Goal: Task Accomplishment & Management: Use online tool/utility

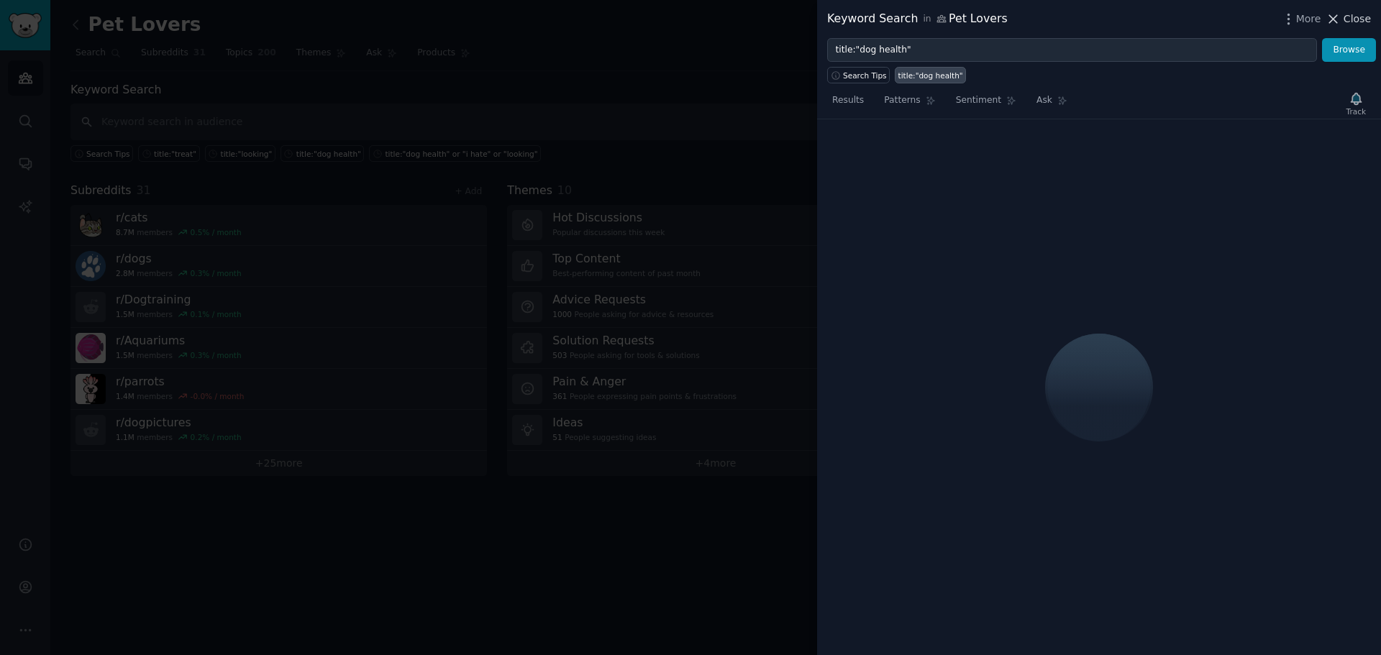
click at [1347, 14] on span "Close" at bounding box center [1357, 19] width 27 height 15
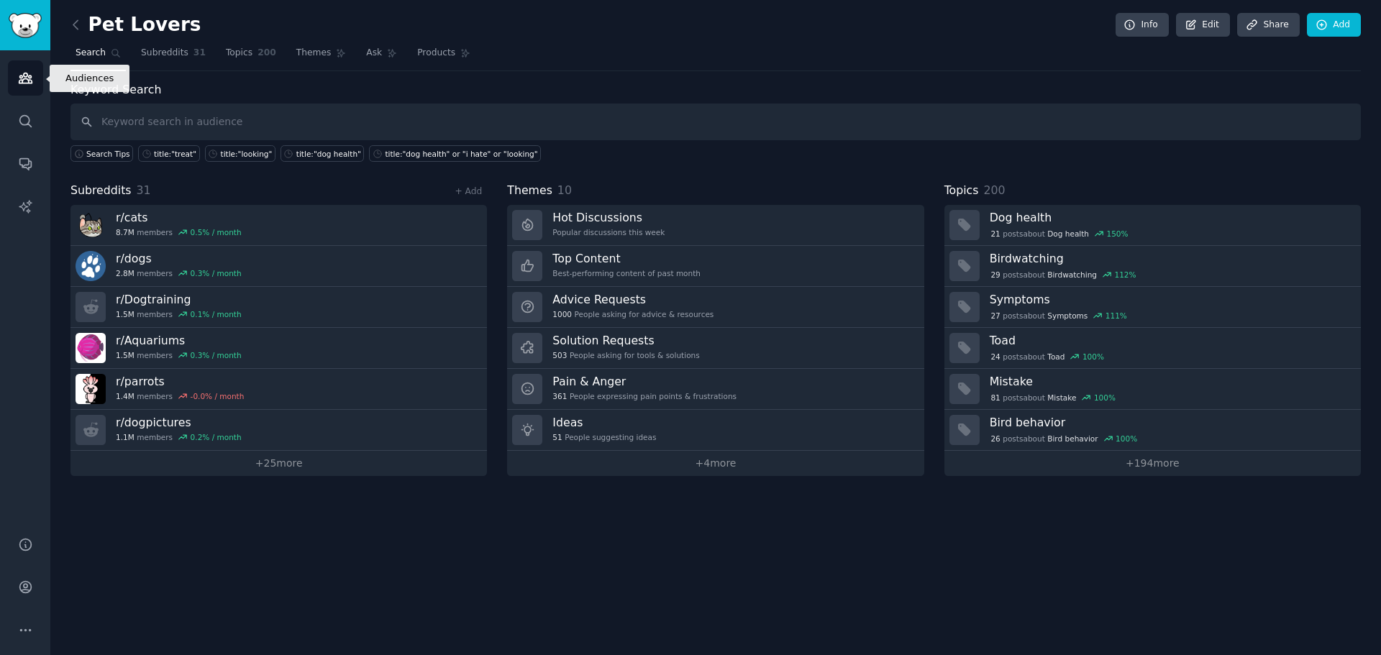
click at [18, 83] on icon "Sidebar" at bounding box center [25, 77] width 15 height 15
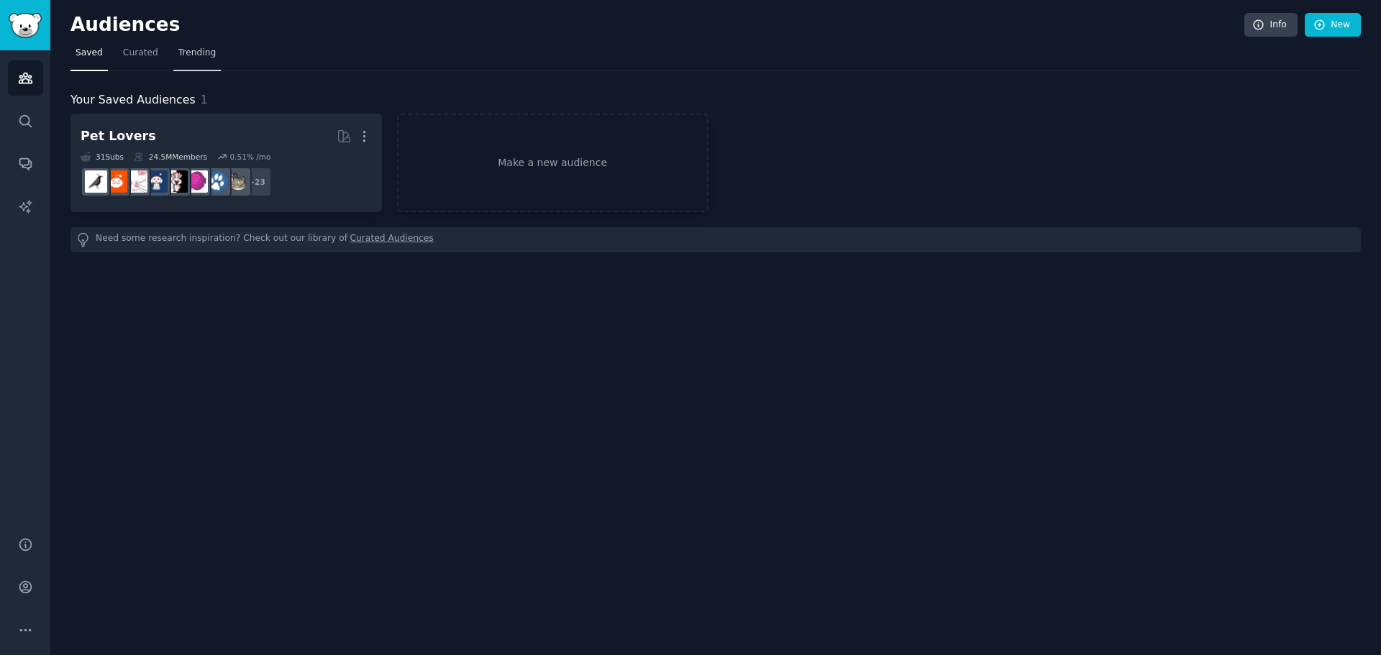
click at [186, 53] on span "Trending" at bounding box center [196, 53] width 37 height 13
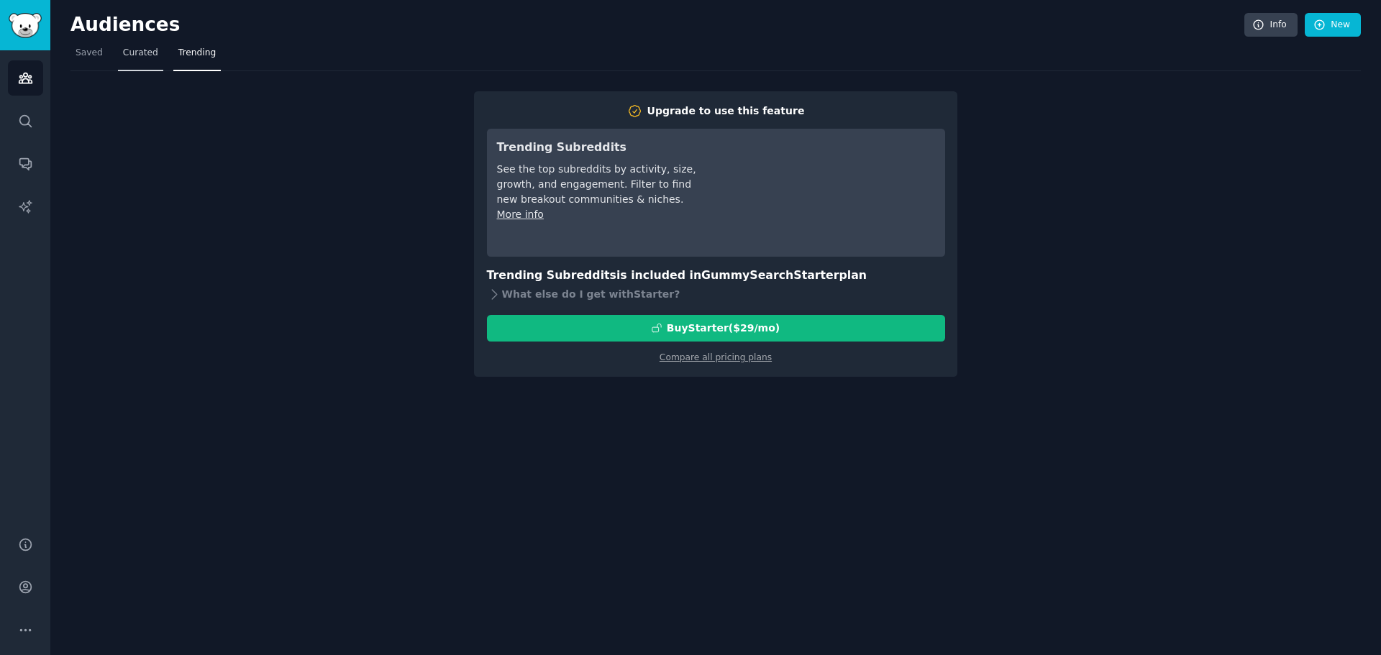
click at [127, 58] on span "Curated" at bounding box center [140, 53] width 35 height 13
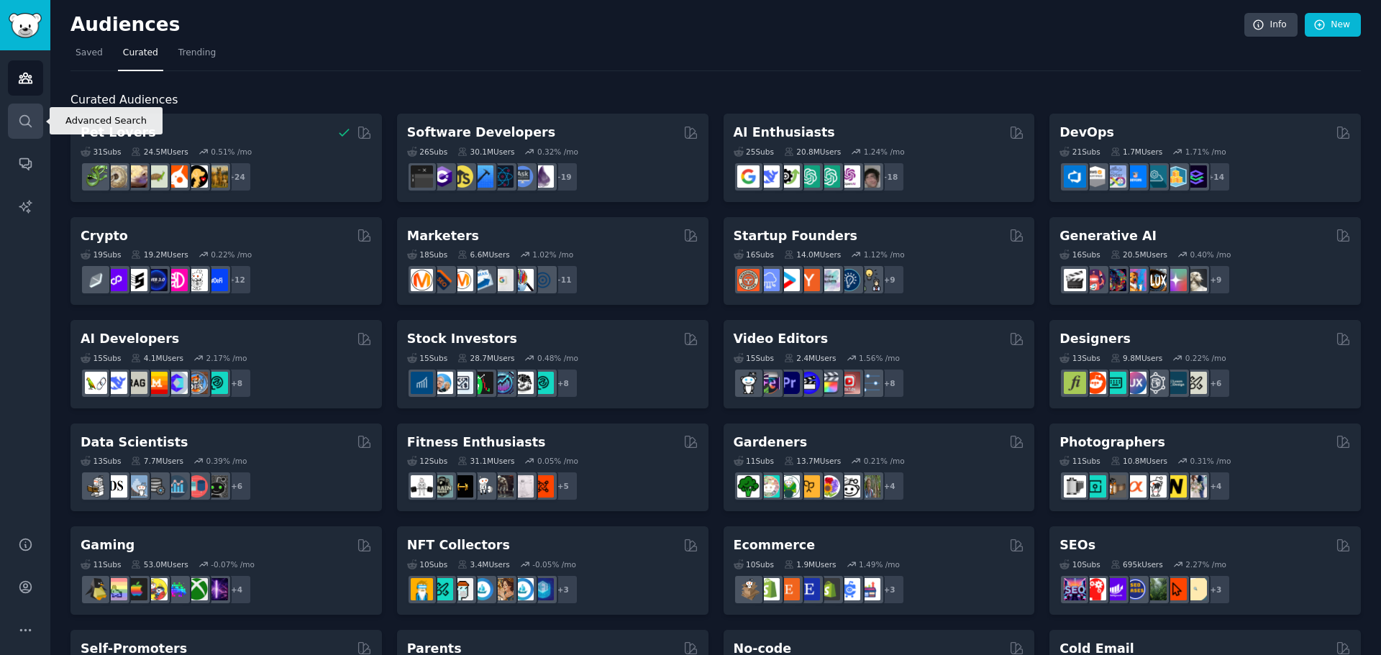
click at [25, 121] on icon "Sidebar" at bounding box center [25, 121] width 15 height 15
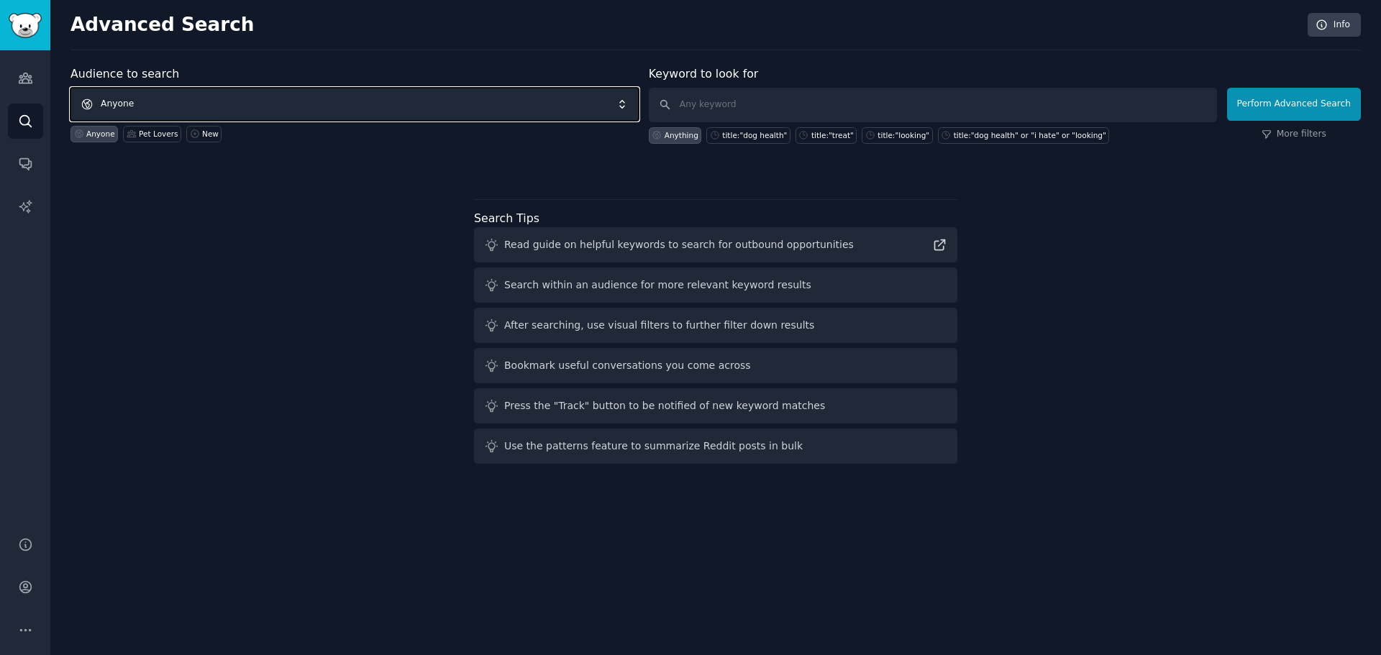
click at [288, 108] on span "Anyone" at bounding box center [354, 104] width 568 height 33
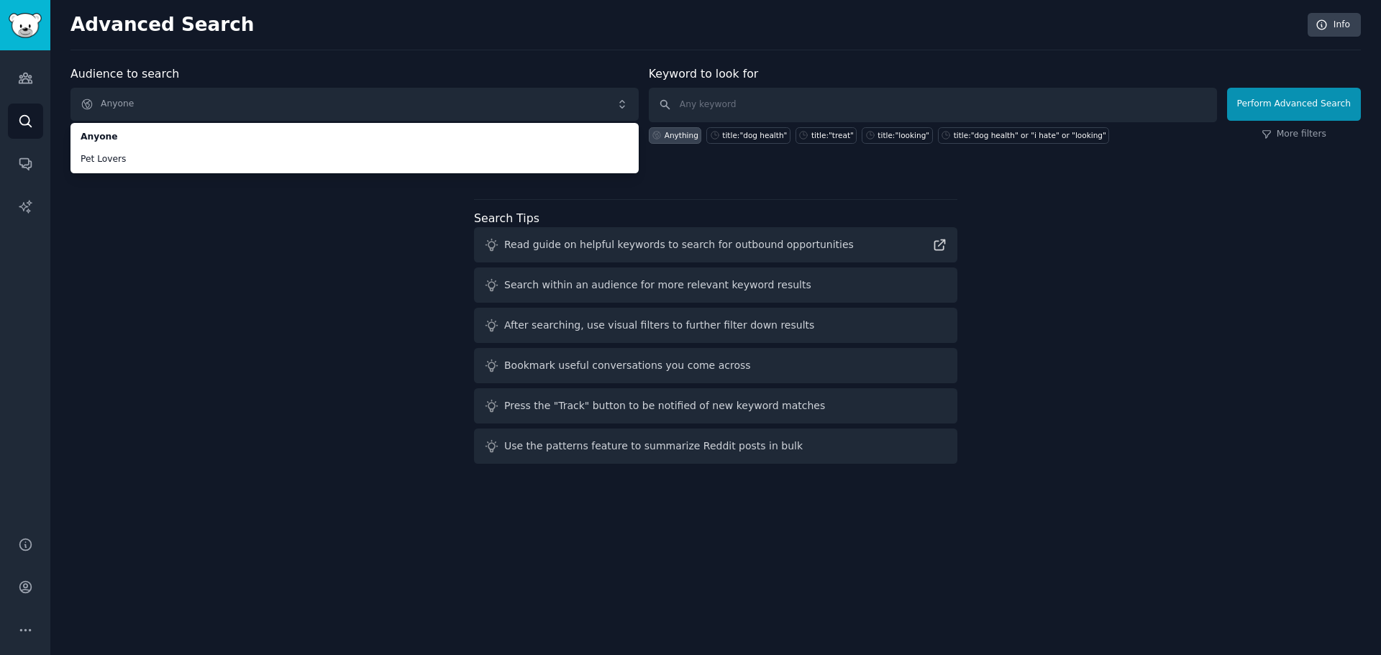
click at [224, 282] on div "Audience to search Anyone Anyone Pet Lovers Anyone Pet Lovers New Keyword to lo…" at bounding box center [715, 267] width 1291 height 404
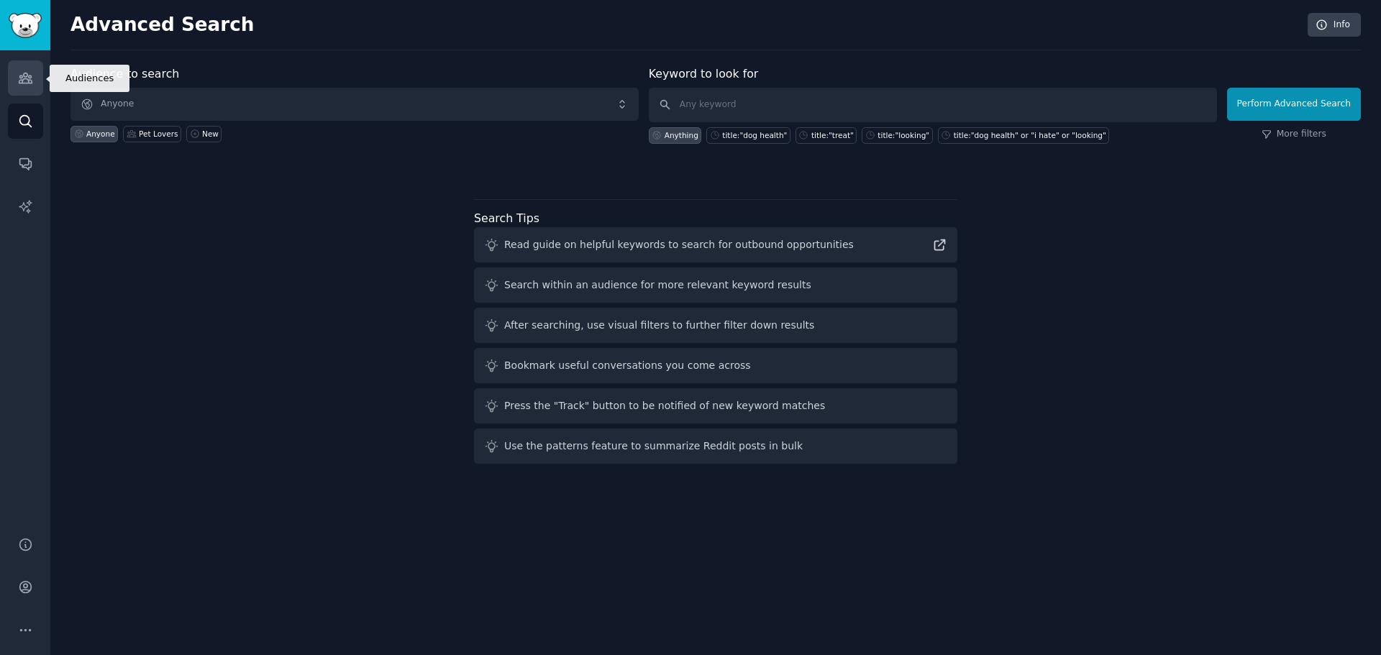
click at [21, 84] on icon "Sidebar" at bounding box center [25, 77] width 15 height 15
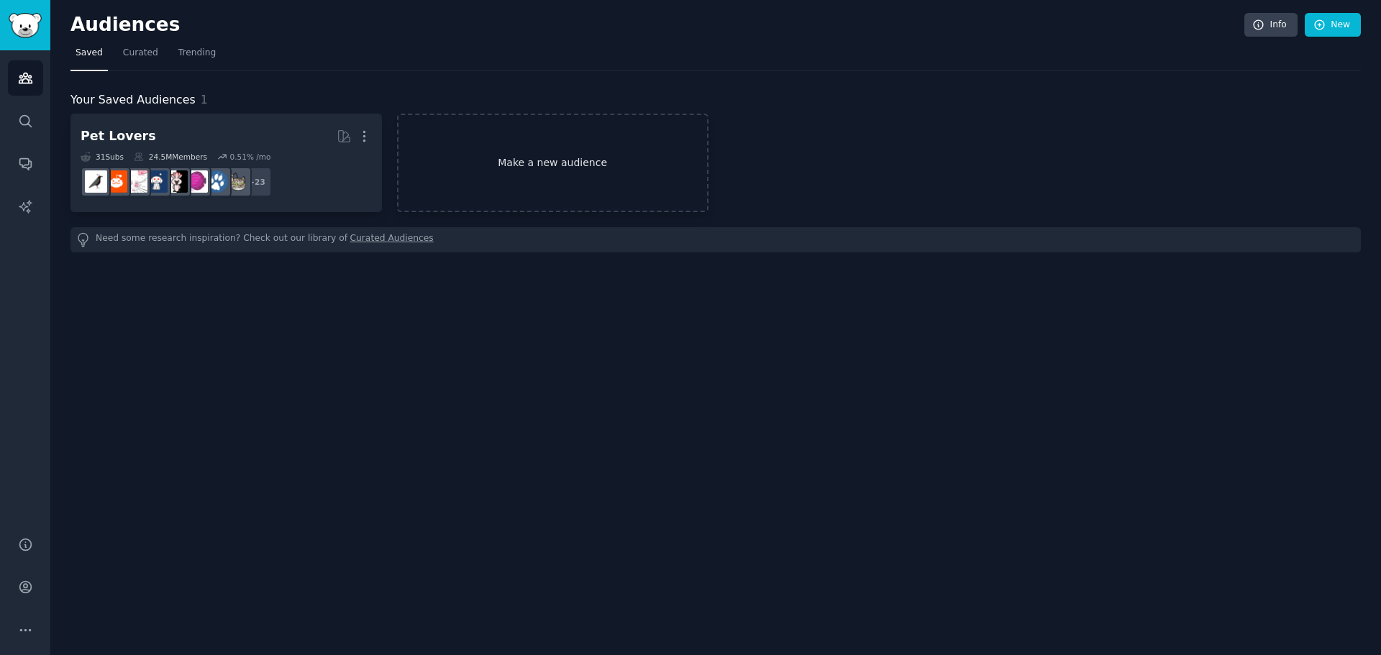
click at [581, 145] on link "Make a new audience" at bounding box center [552, 163] width 311 height 99
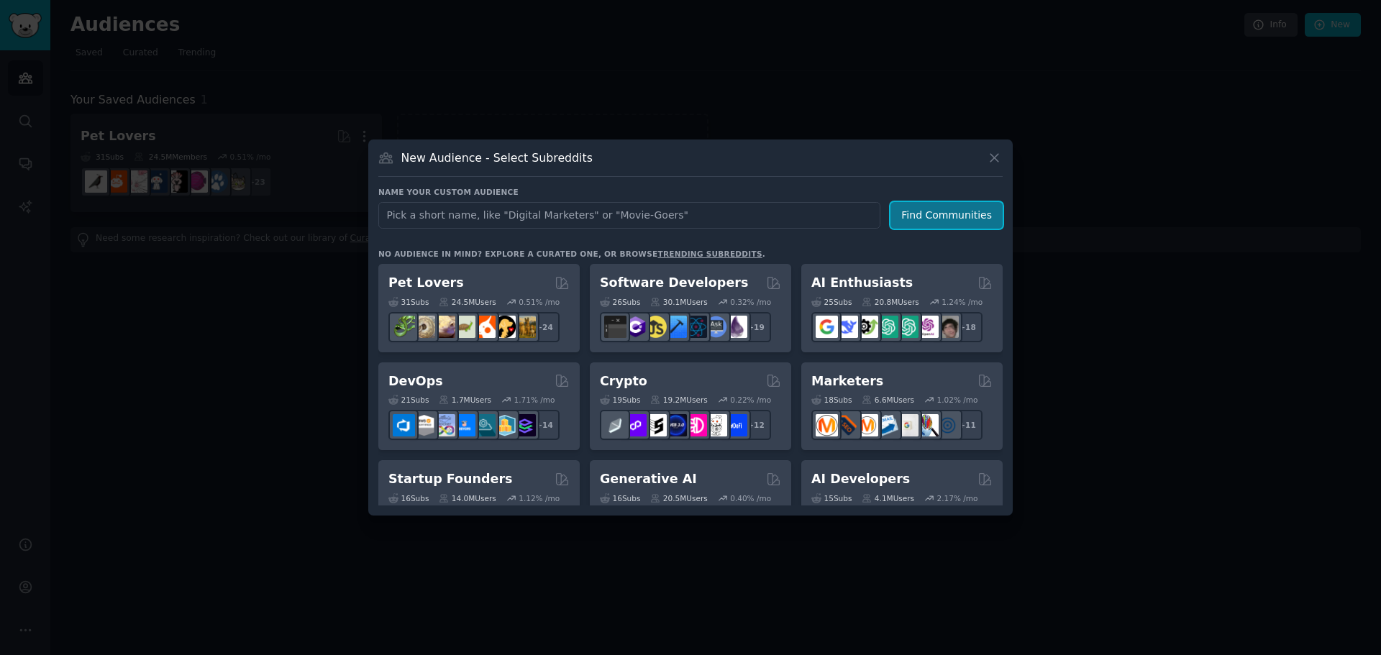
click at [940, 214] on button "Find Communities" at bounding box center [947, 215] width 112 height 27
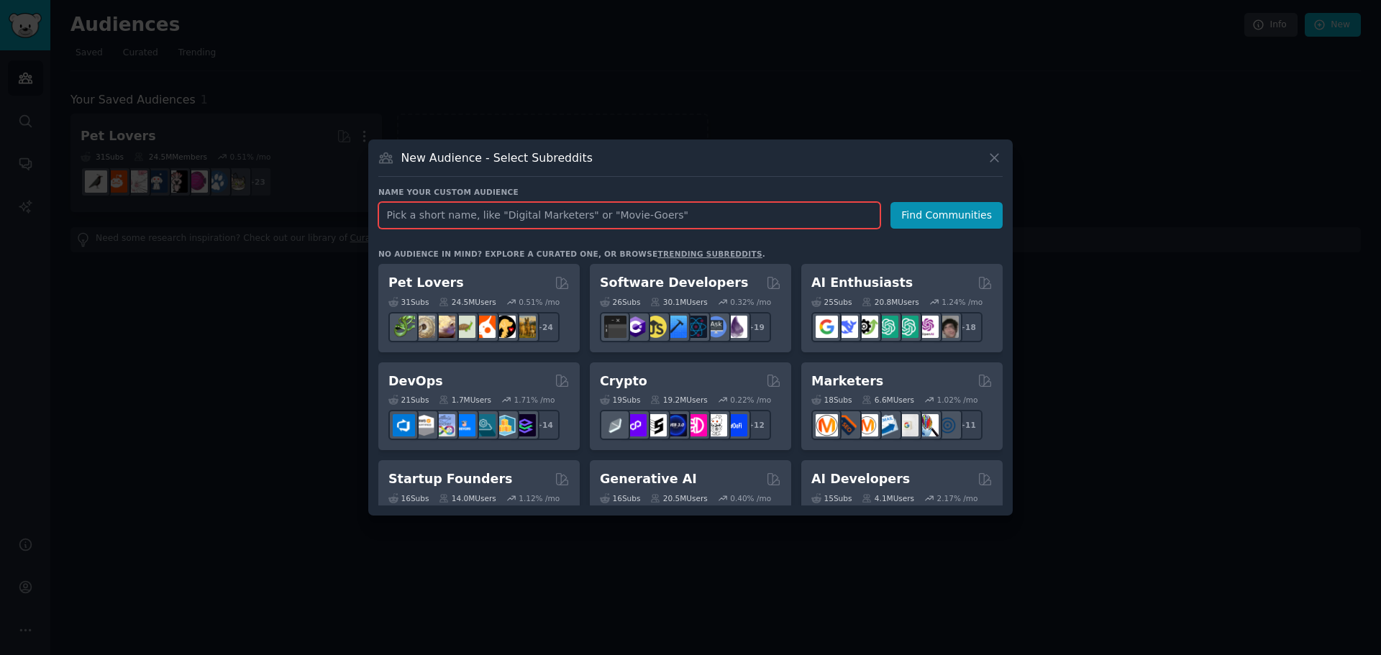
click at [737, 220] on input "text" at bounding box center [629, 215] width 502 height 27
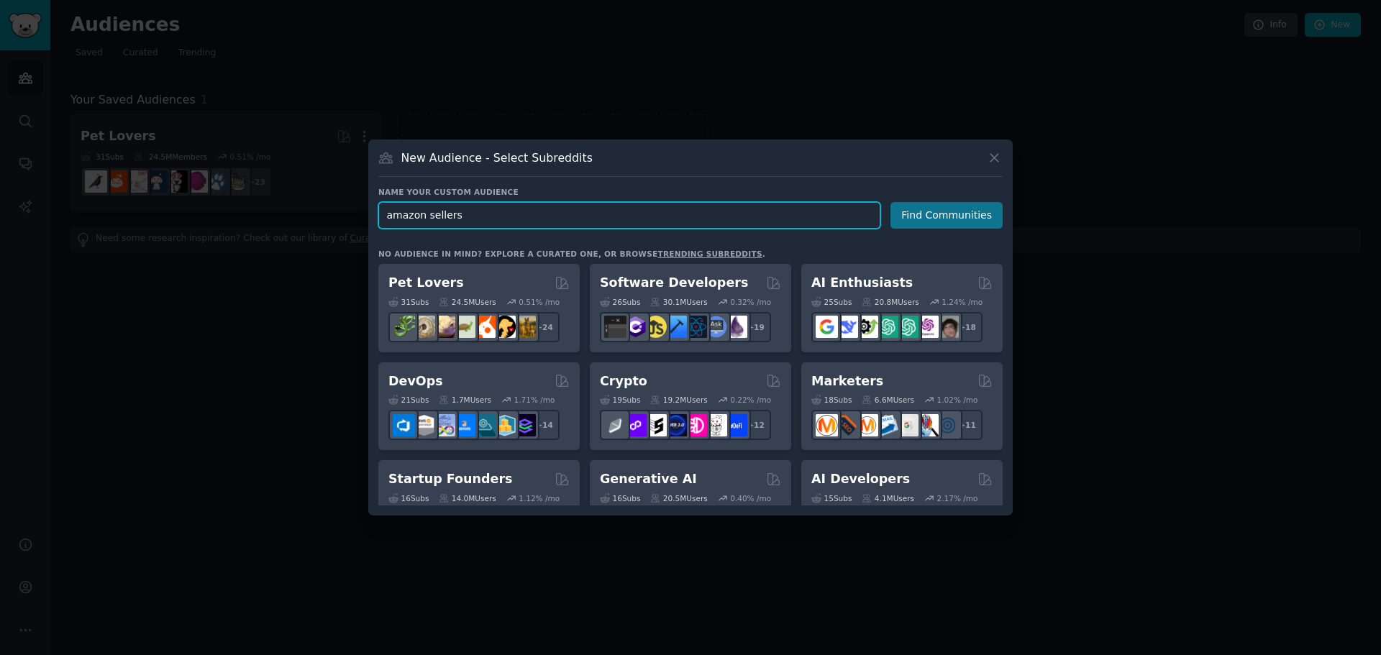
type input "amazon sellers"
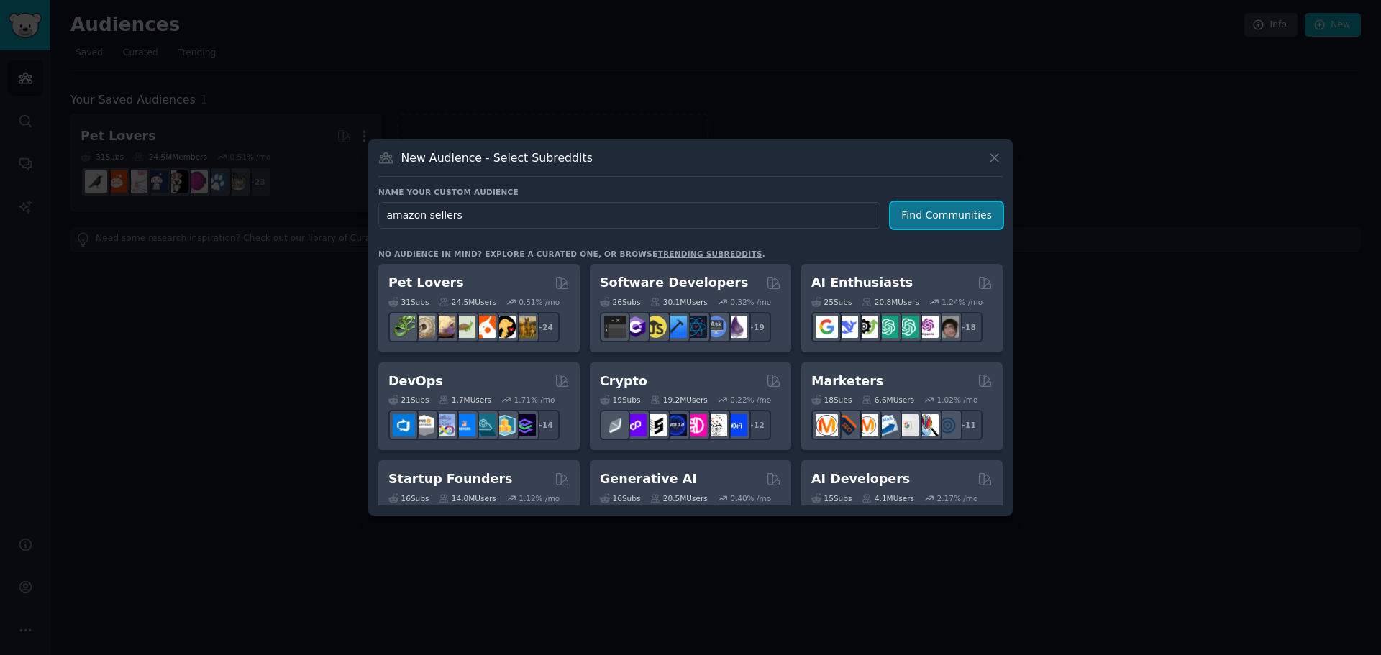
click at [935, 224] on button "Find Communities" at bounding box center [947, 215] width 112 height 27
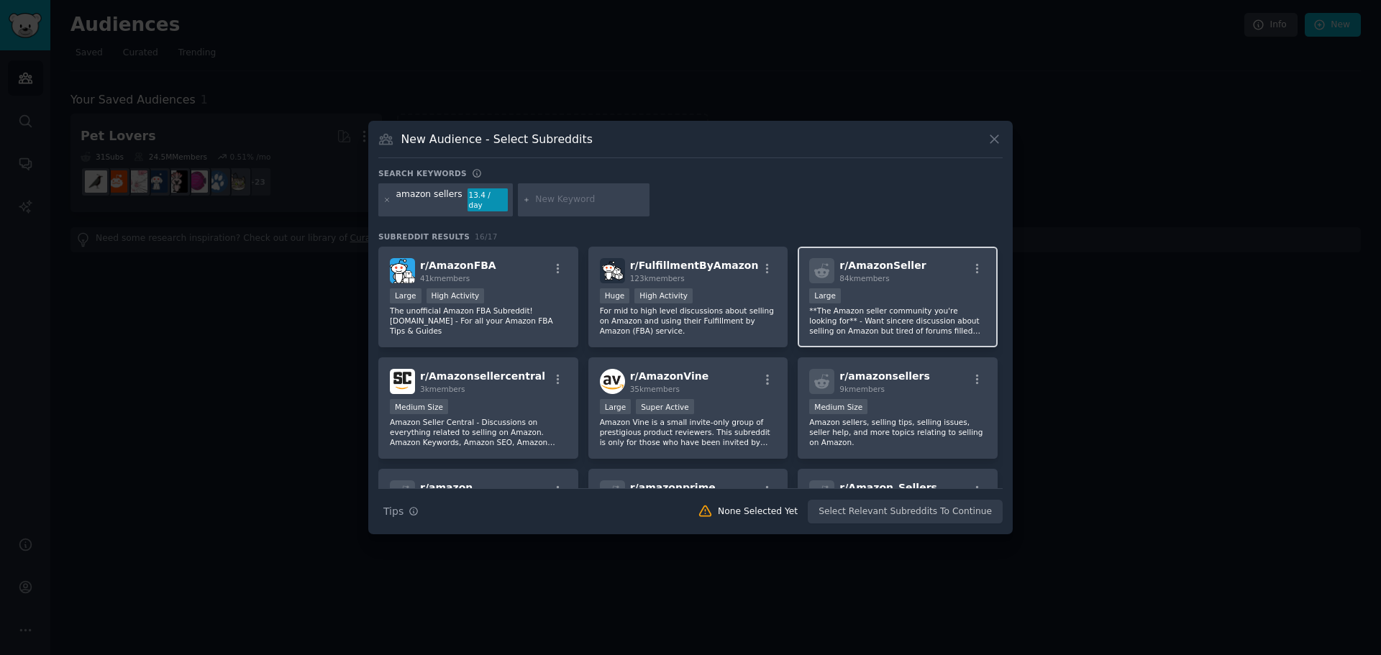
click at [893, 276] on div "84k members" at bounding box center [883, 278] width 86 height 10
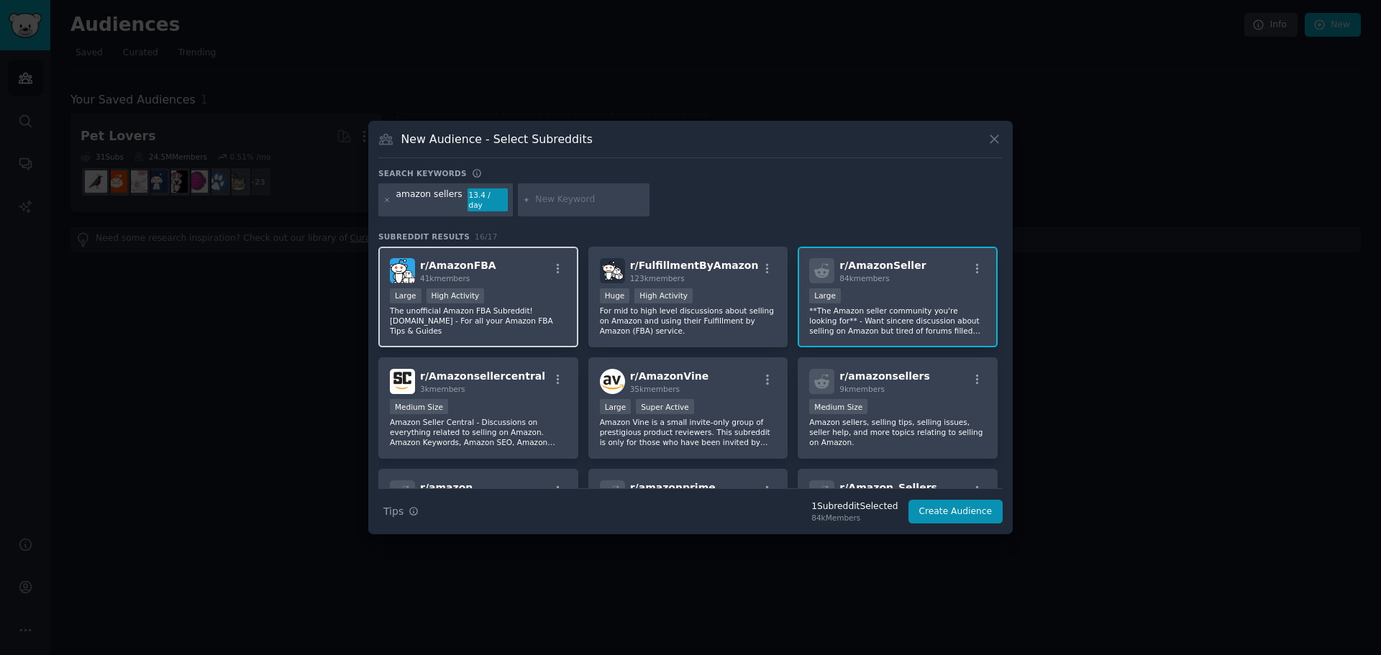
click at [522, 299] on div "Large High Activity" at bounding box center [478, 297] width 177 height 18
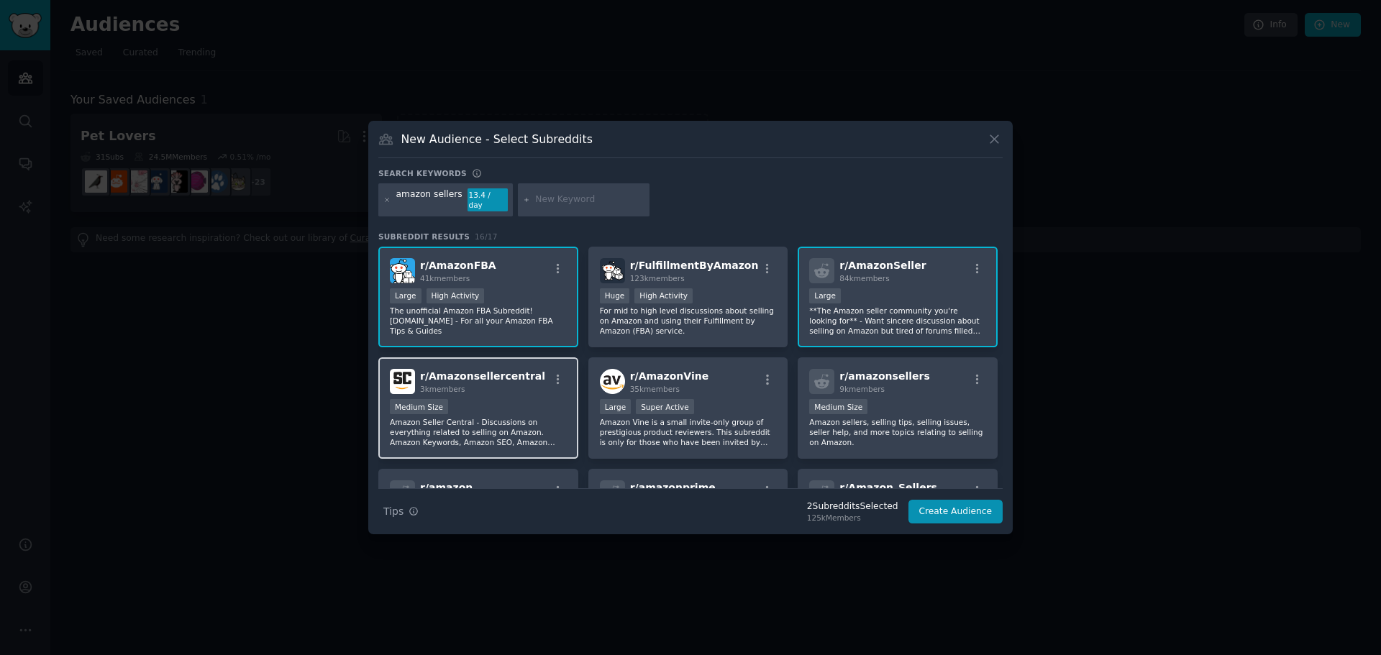
click at [526, 392] on div "r/ Amazonsellercentral 3k members Medium Size Amazon Seller Central - Discussio…" at bounding box center [478, 408] width 200 height 101
drag, startPoint x: 1004, startPoint y: 283, endPoint x: 1004, endPoint y: 298, distance: 15.1
click at [1004, 298] on div "New Audience - Select Subreddits Search keywords amazon sellers 13.4 / day Subr…" at bounding box center [690, 328] width 645 height 414
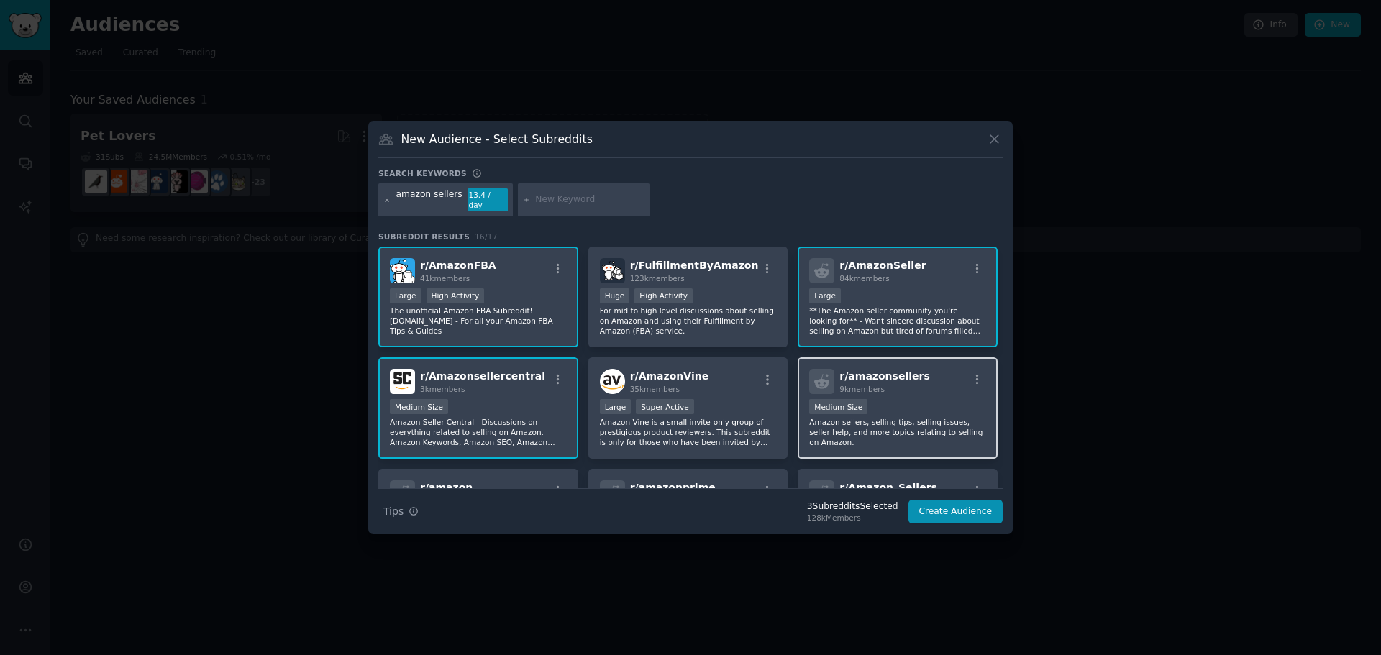
click at [934, 379] on div "r/ amazonsellers 9k members" at bounding box center [897, 381] width 177 height 25
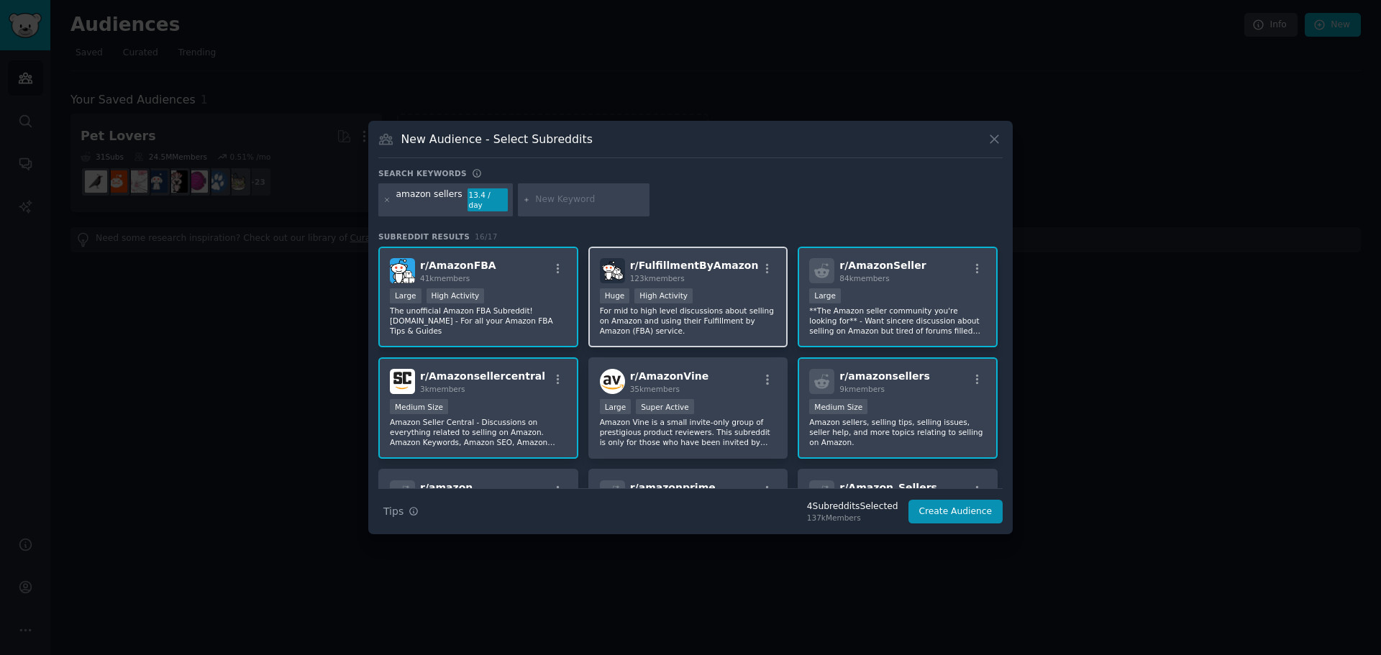
click at [737, 296] on div "Huge High Activity" at bounding box center [688, 297] width 177 height 18
click at [945, 509] on button "Create Audience" at bounding box center [956, 512] width 95 height 24
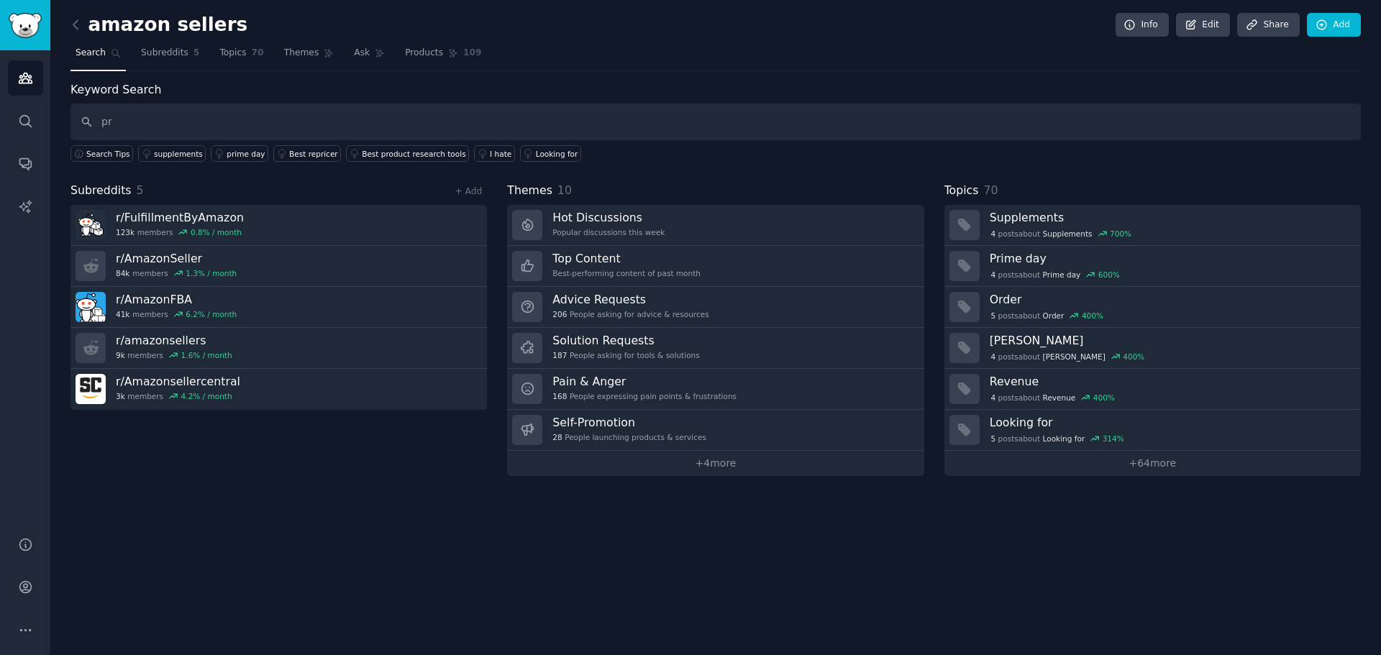
type input "p"
type input "video"
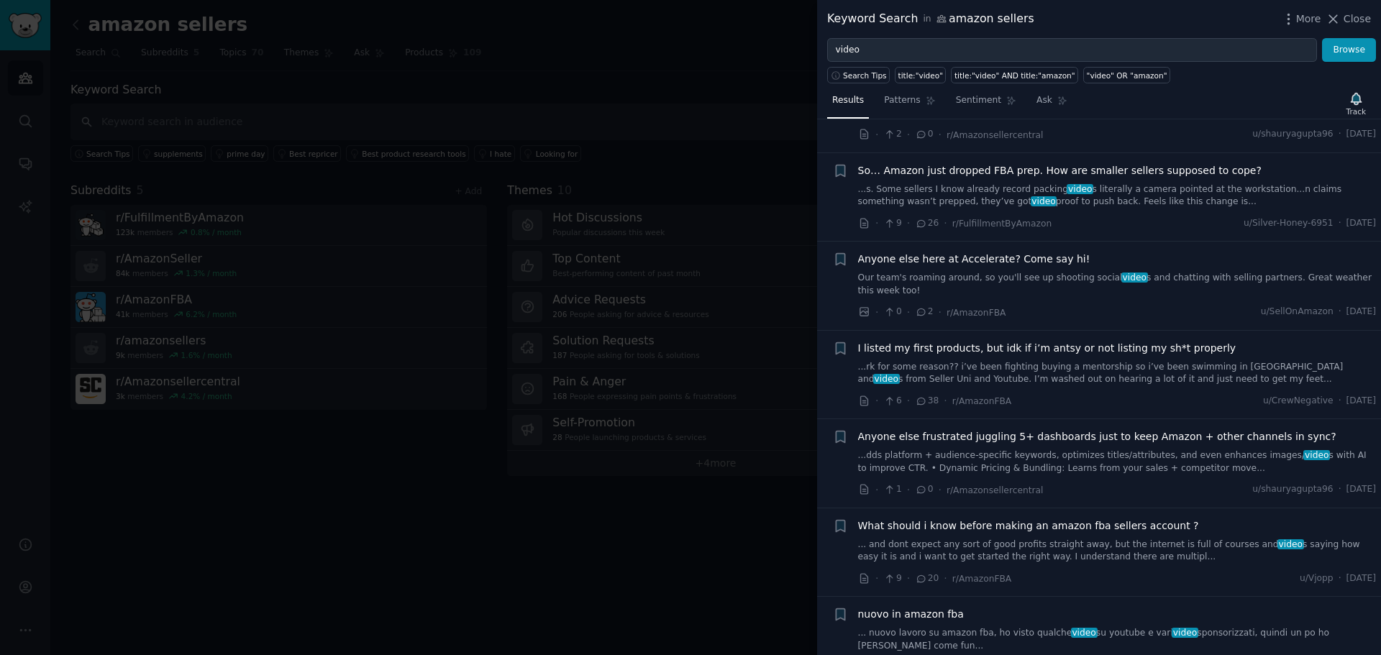
scroll to position [652, 0]
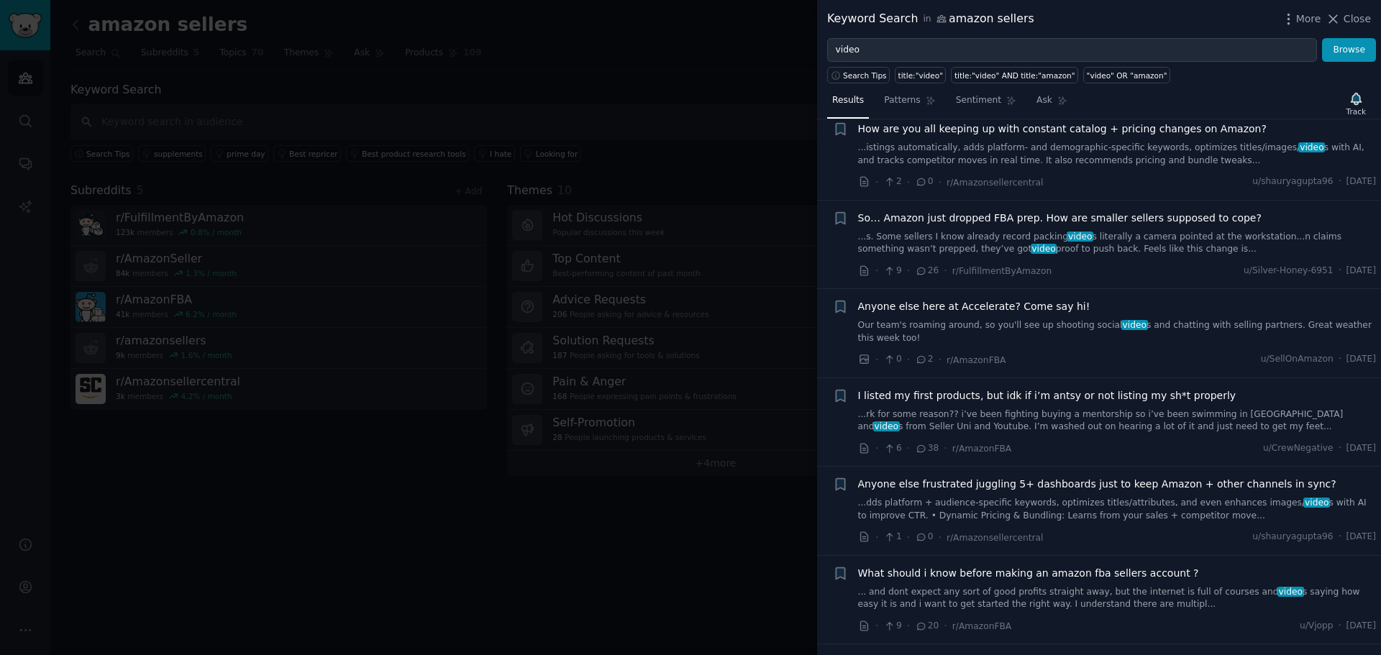
drag, startPoint x: 1117, startPoint y: 219, endPoint x: 1188, endPoint y: 215, distance: 70.6
click at [1188, 215] on span "So… Amazon just dropped FBA prep. How are smaller sellers supposed to cope?" at bounding box center [1060, 218] width 404 height 15
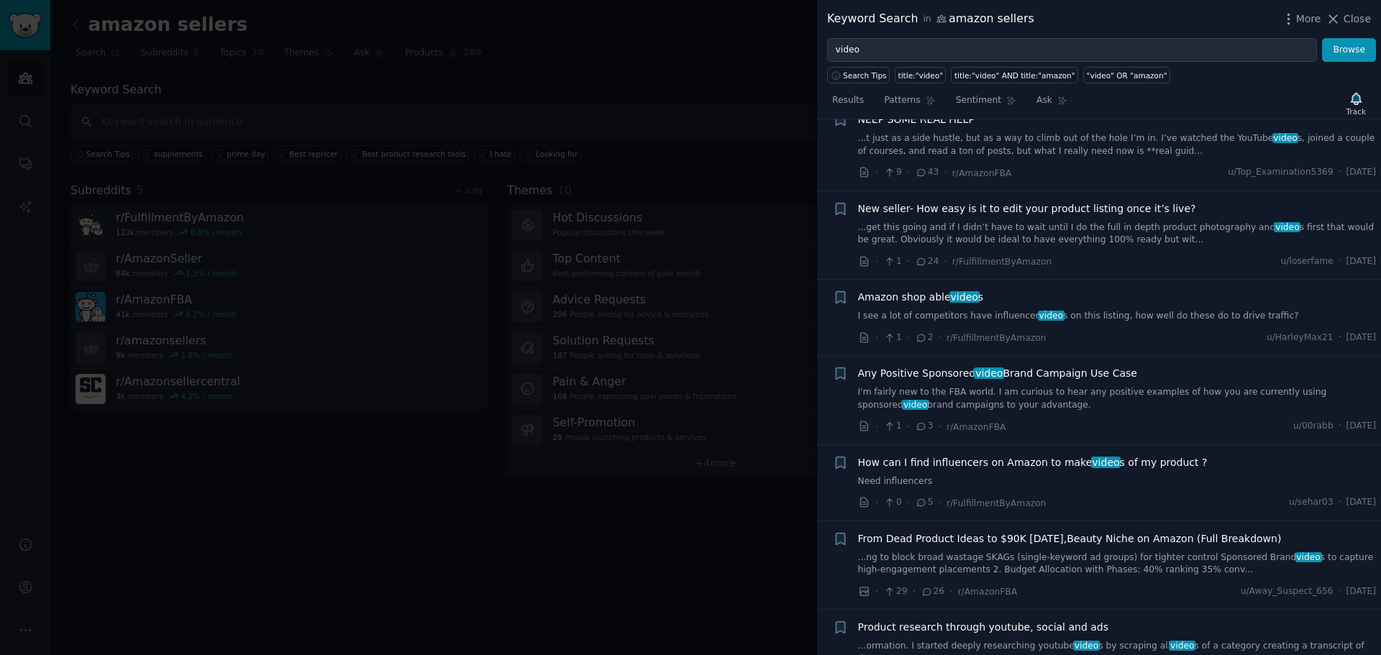
scroll to position [3828, 0]
